Goal: Browse casually

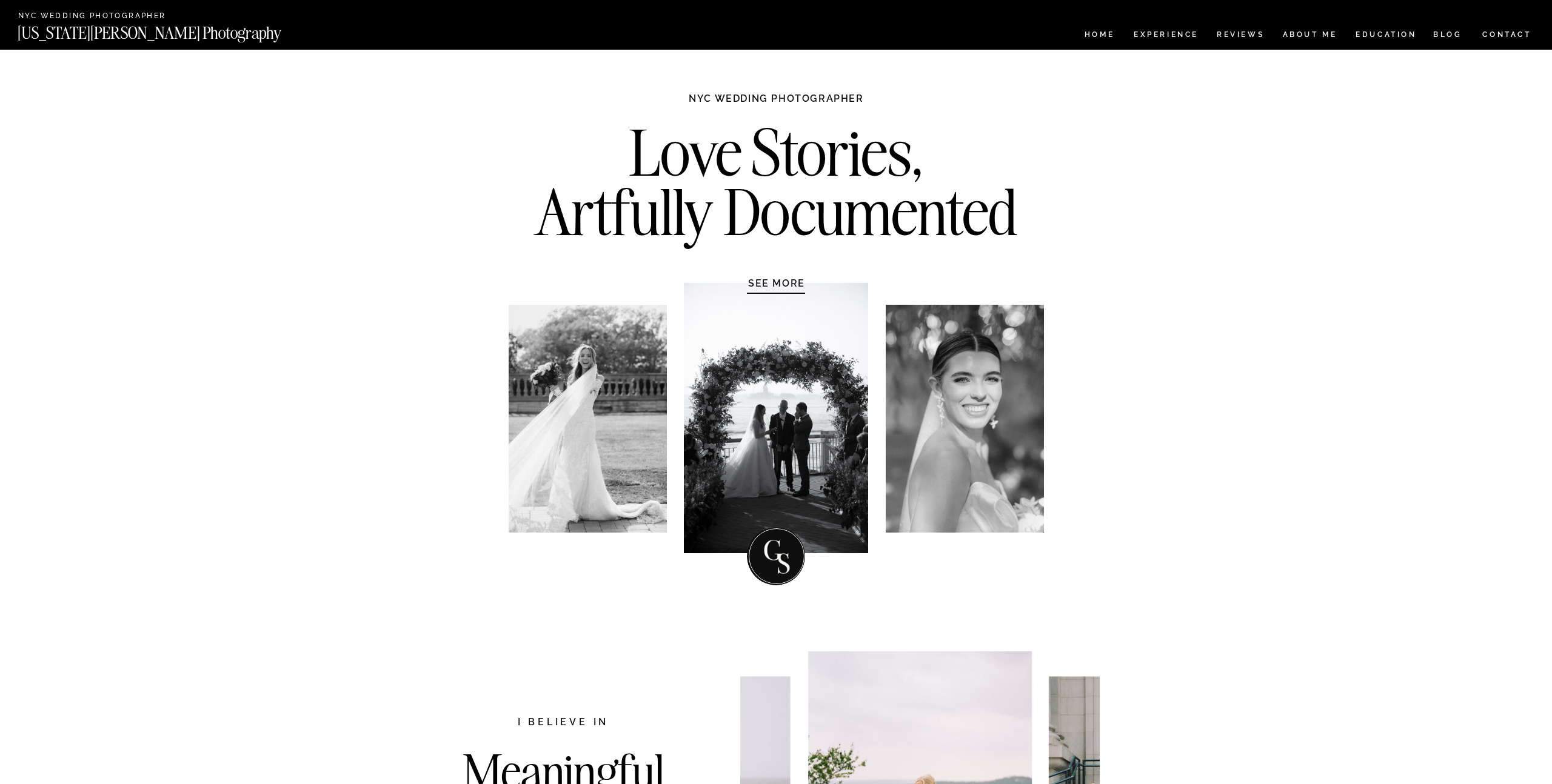
click at [1167, 39] on nav "Experience" at bounding box center [1165, 36] width 64 height 10
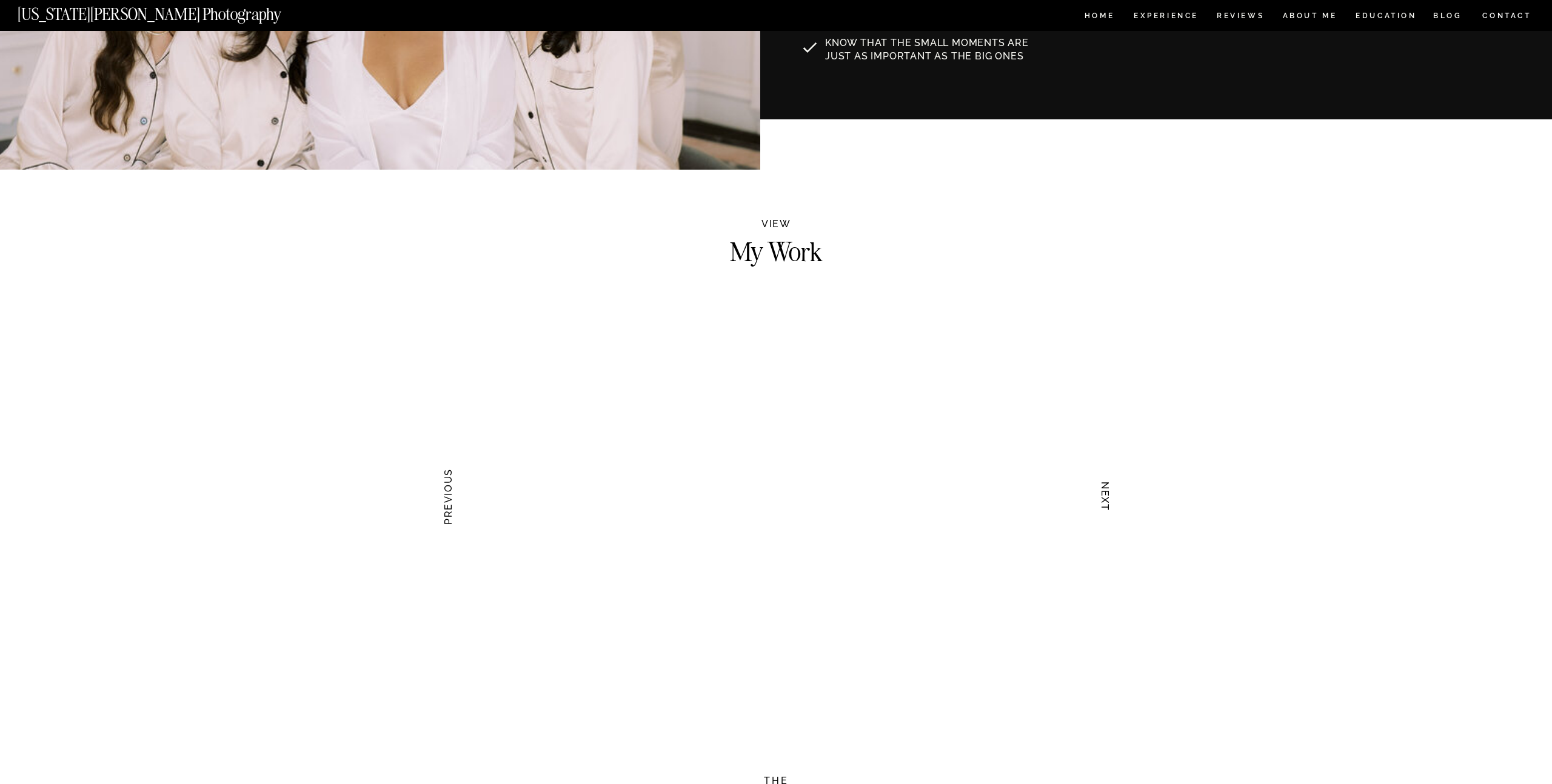
scroll to position [1046, 0]
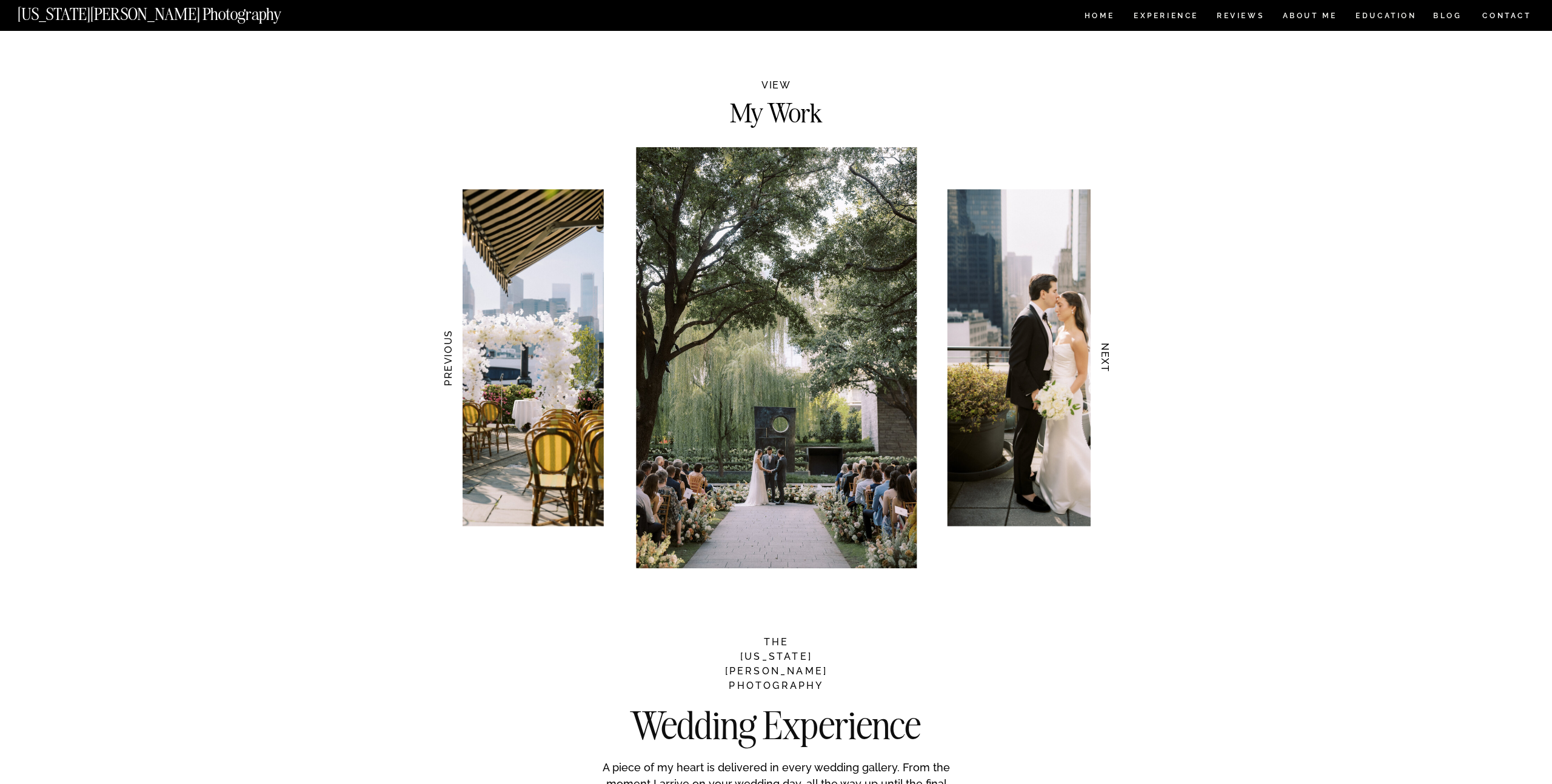
click at [1109, 359] on h3 "NEXT" at bounding box center [1105, 358] width 13 height 76
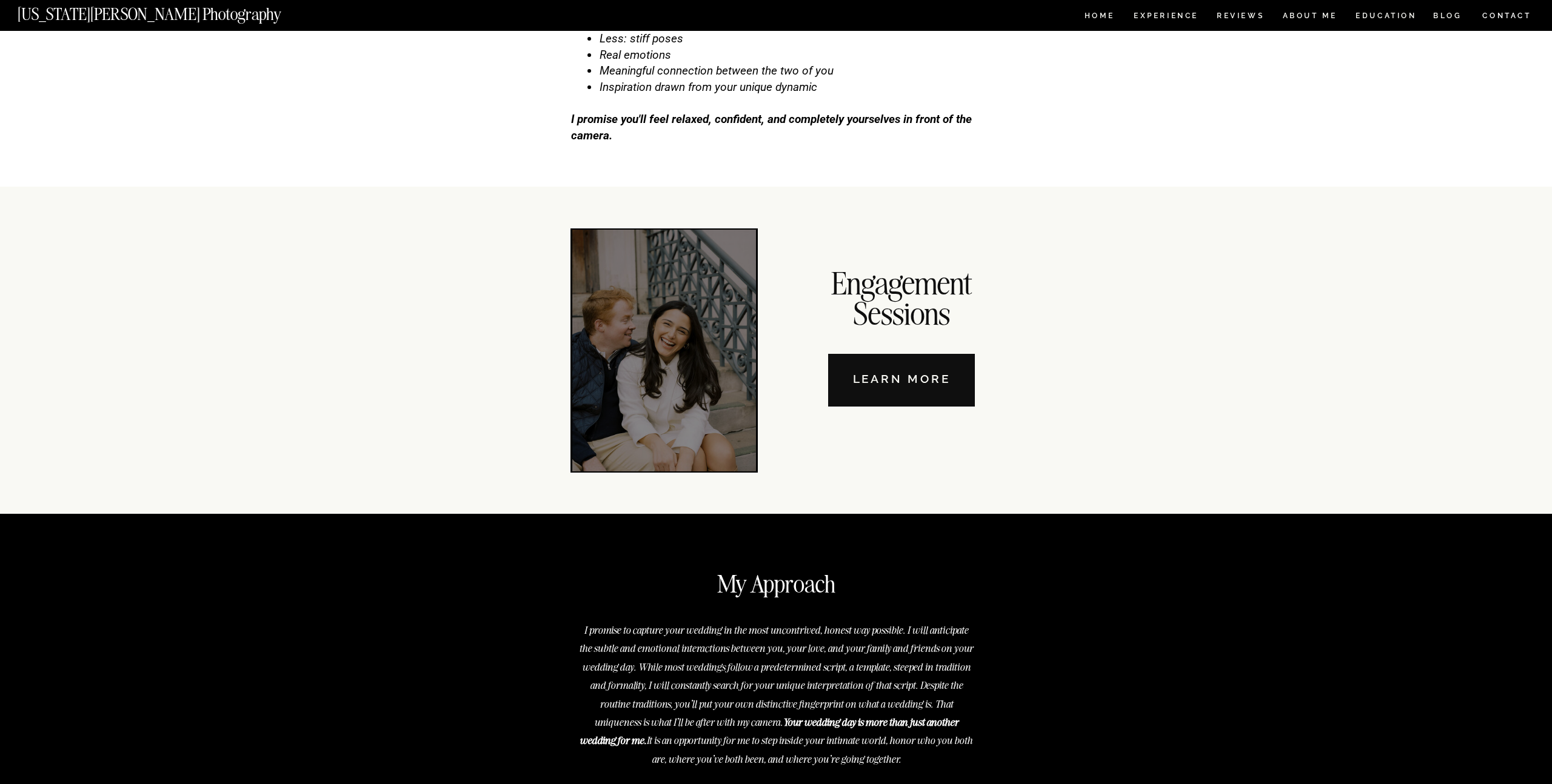
scroll to position [4078, 0]
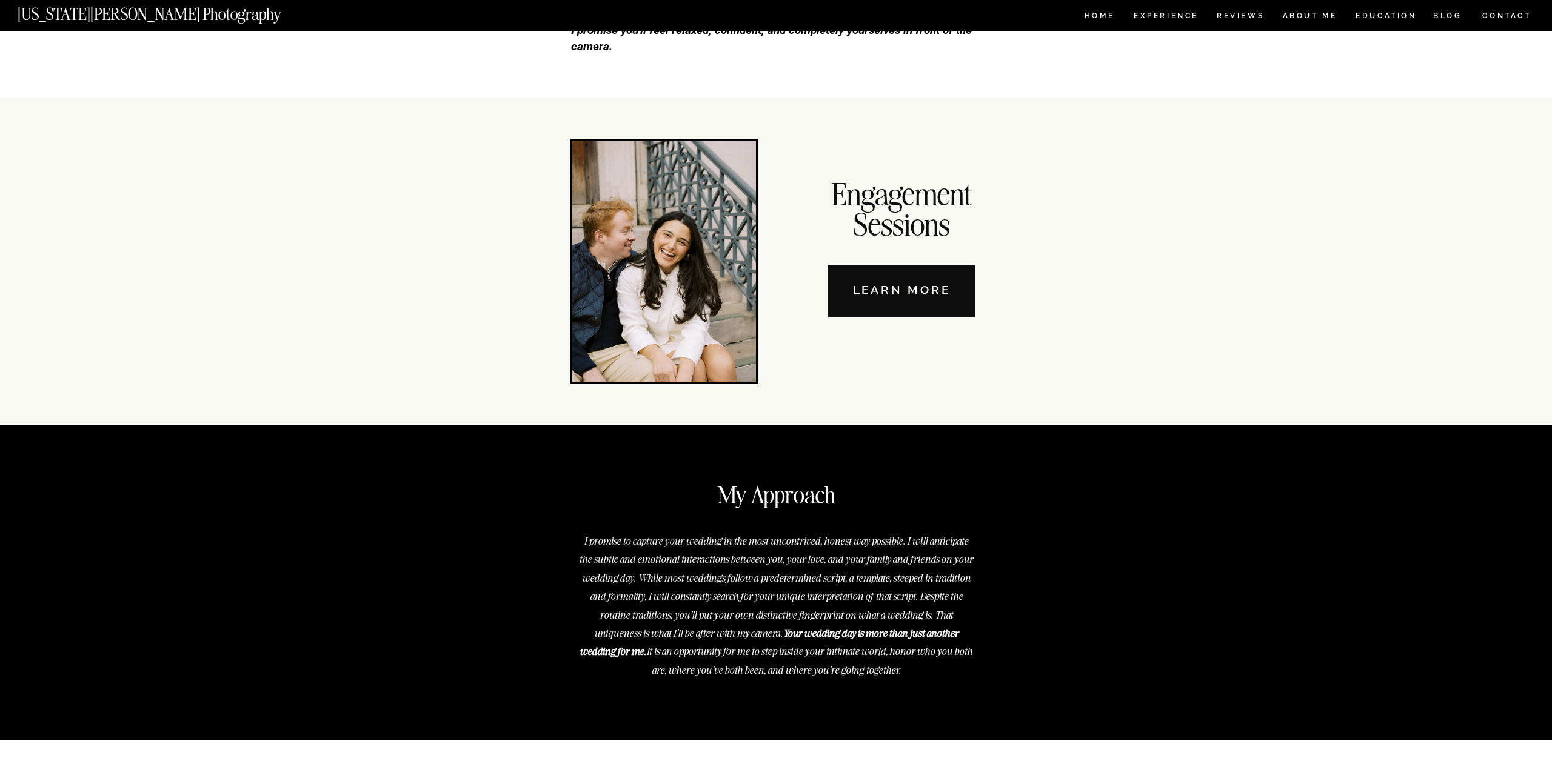
click at [942, 305] on nav "Learn More" at bounding box center [901, 291] width 147 height 53
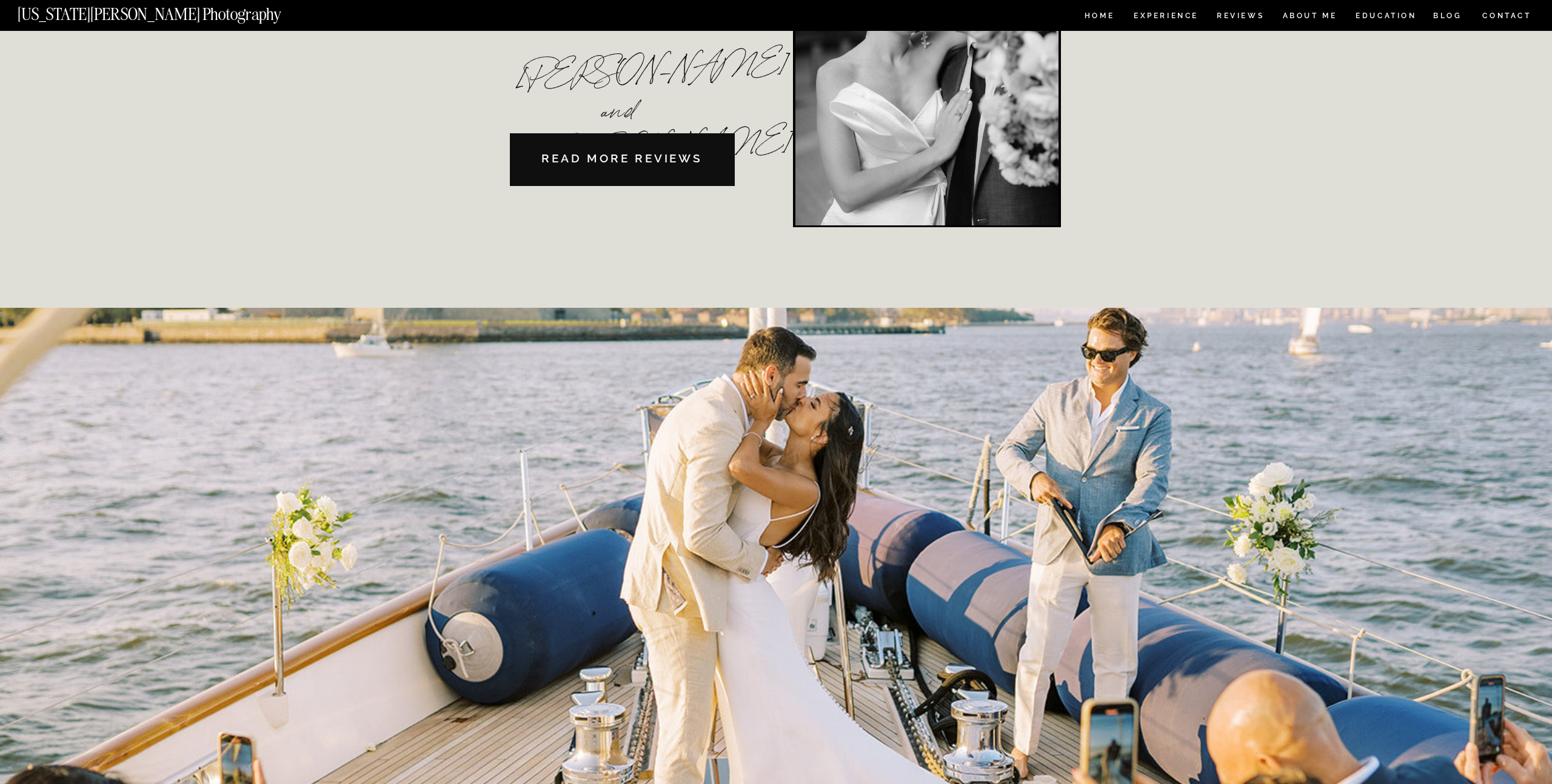
scroll to position [2891, 0]
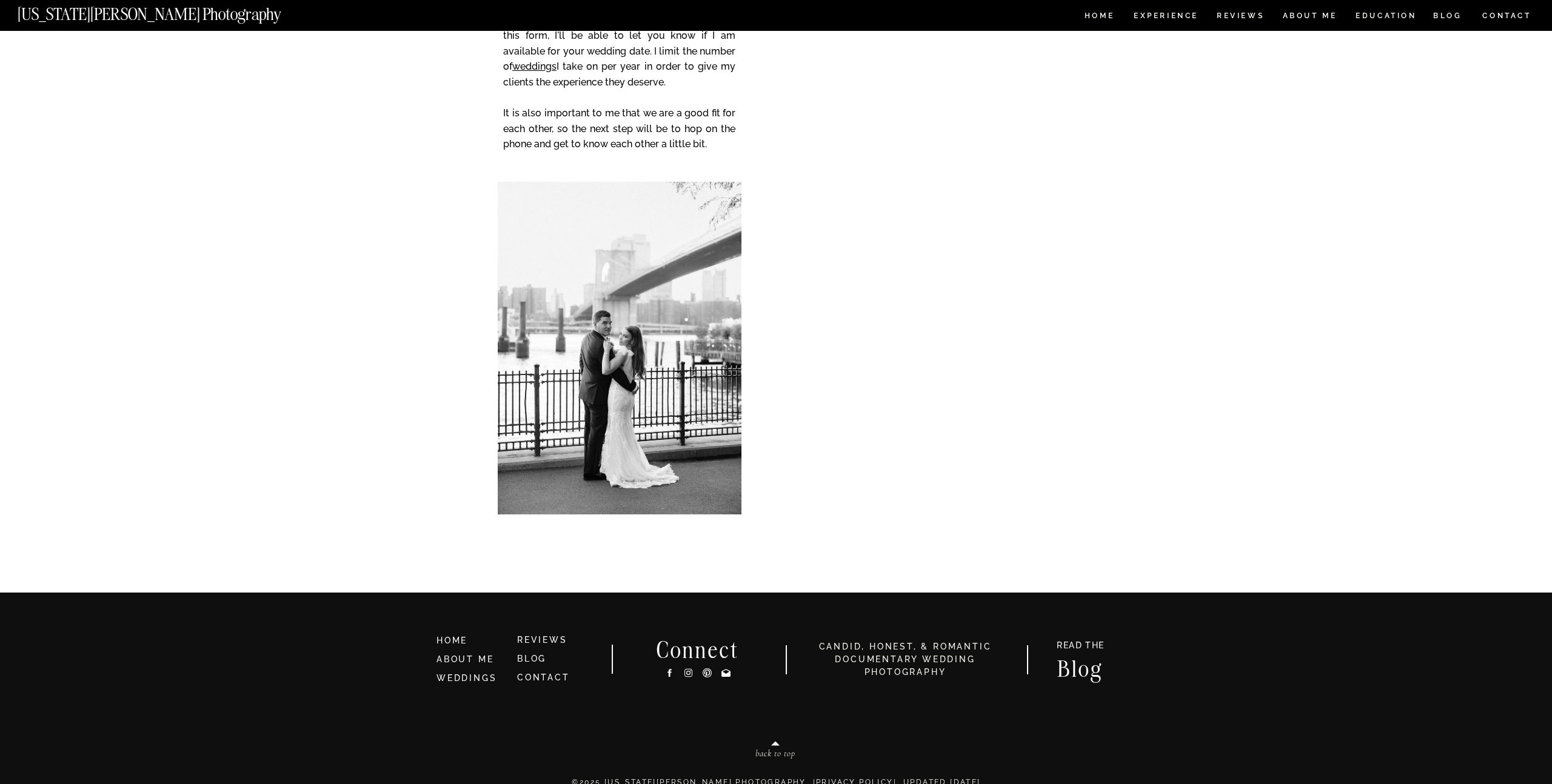
scroll to position [3189, 0]
